Goal: Information Seeking & Learning: Learn about a topic

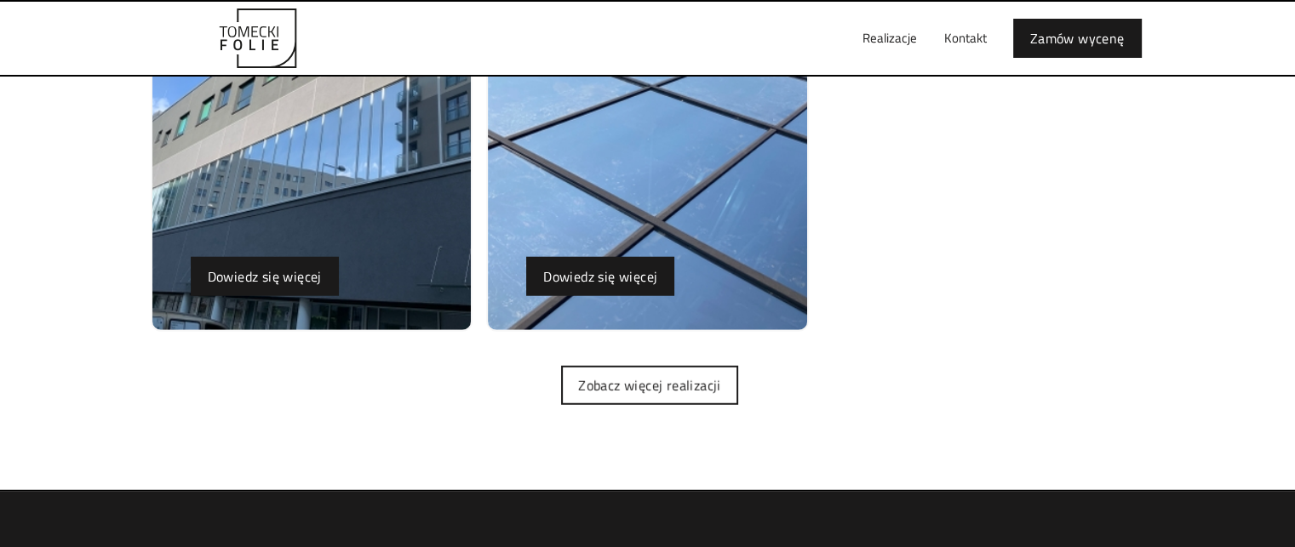
scroll to position [4853, 0]
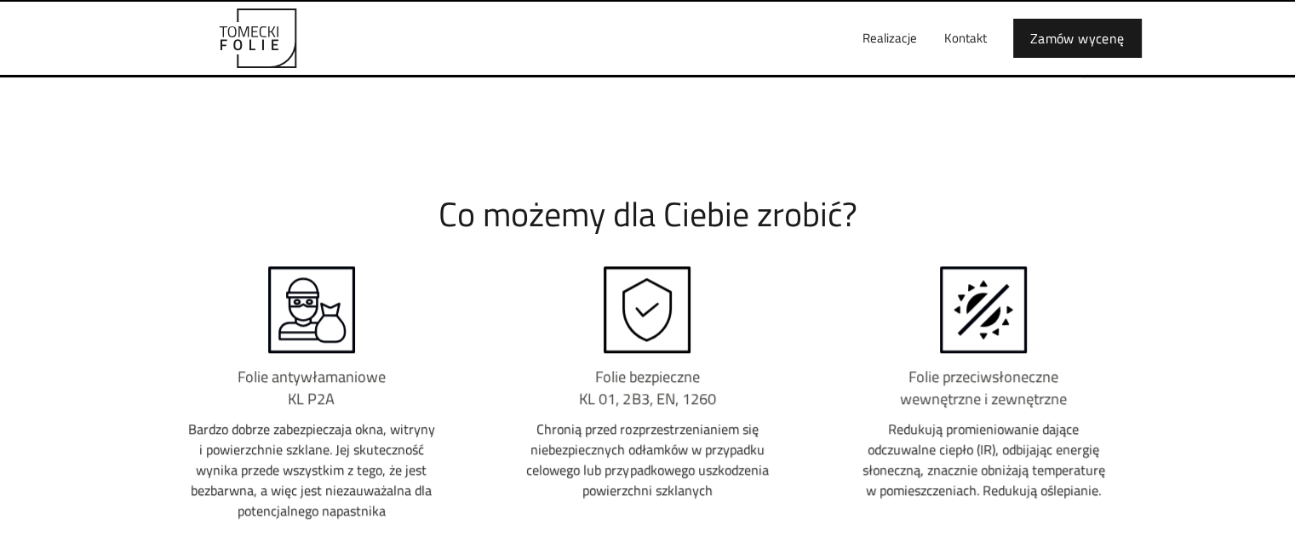
scroll to position [1703, 0]
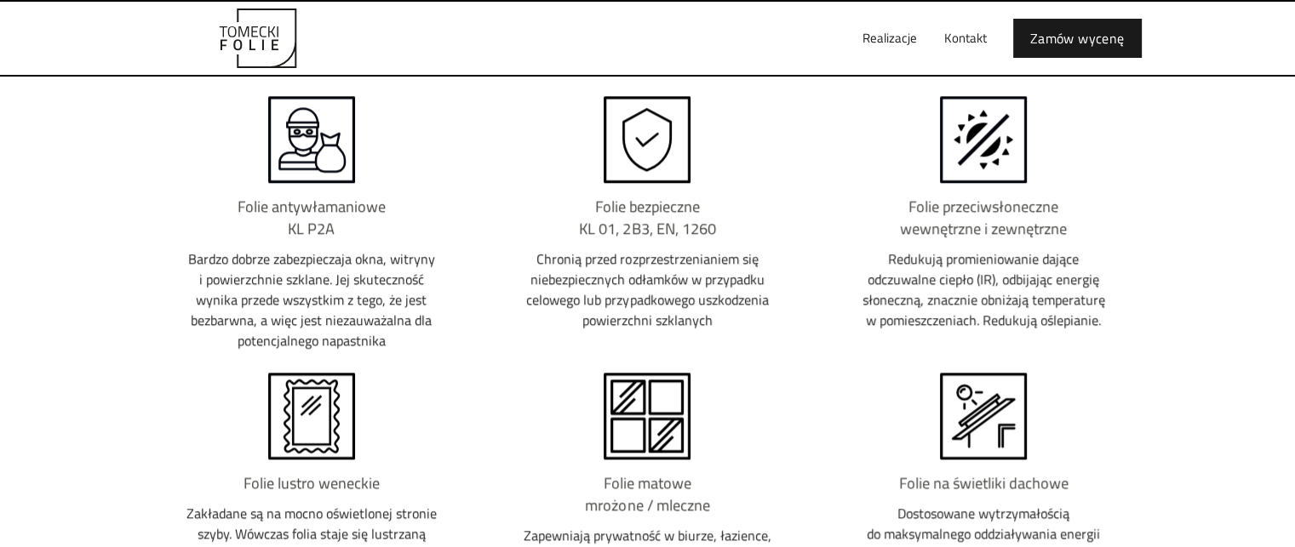
drag, startPoint x: 0, startPoint y: 0, endPoint x: 760, endPoint y: 445, distance: 881.1
click at [760, 445] on div "Folie matowe mrożone / mleczne Zapewniają prywatność w biurze, łazience, w szpi…" at bounding box center [647, 503] width 323 height 261
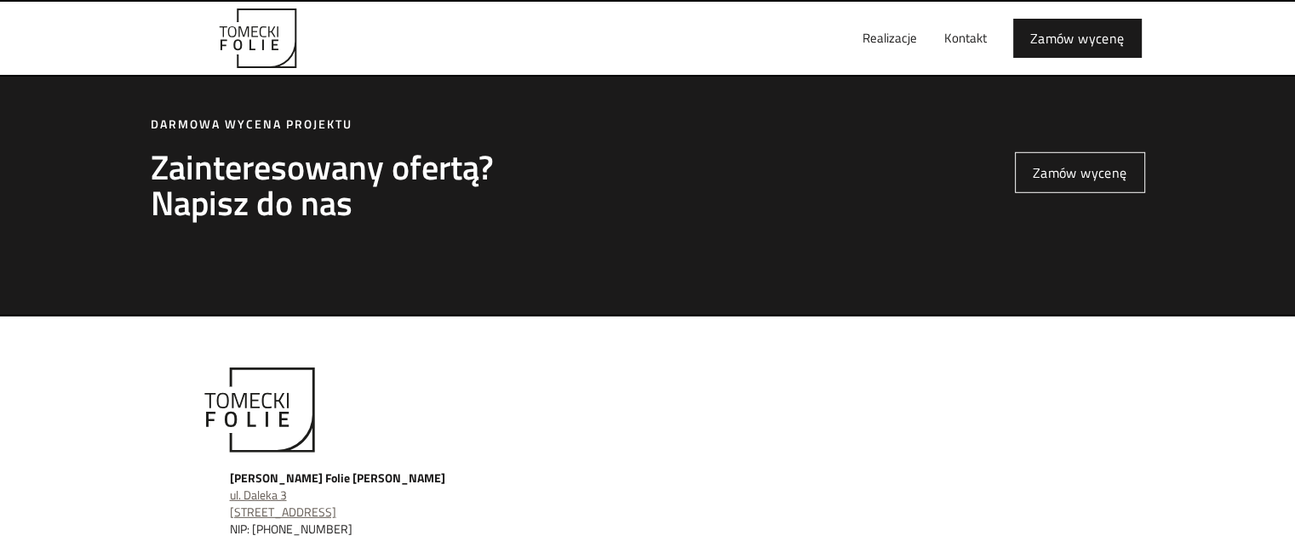
scroll to position [4980, 0]
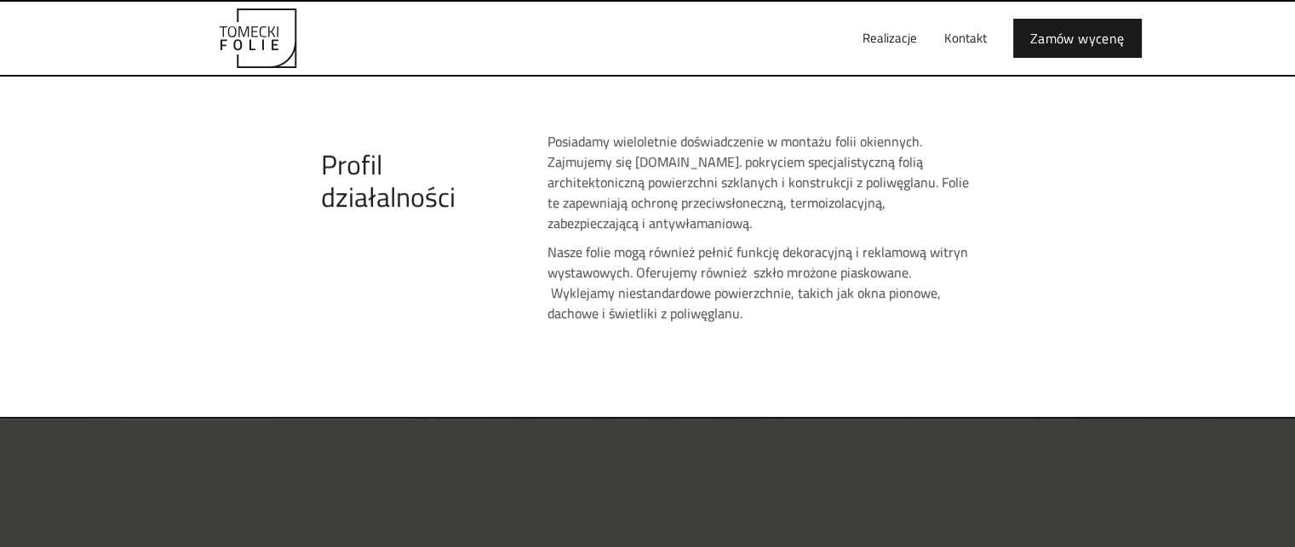
scroll to position [681, 0]
